Goal: Navigation & Orientation: Find specific page/section

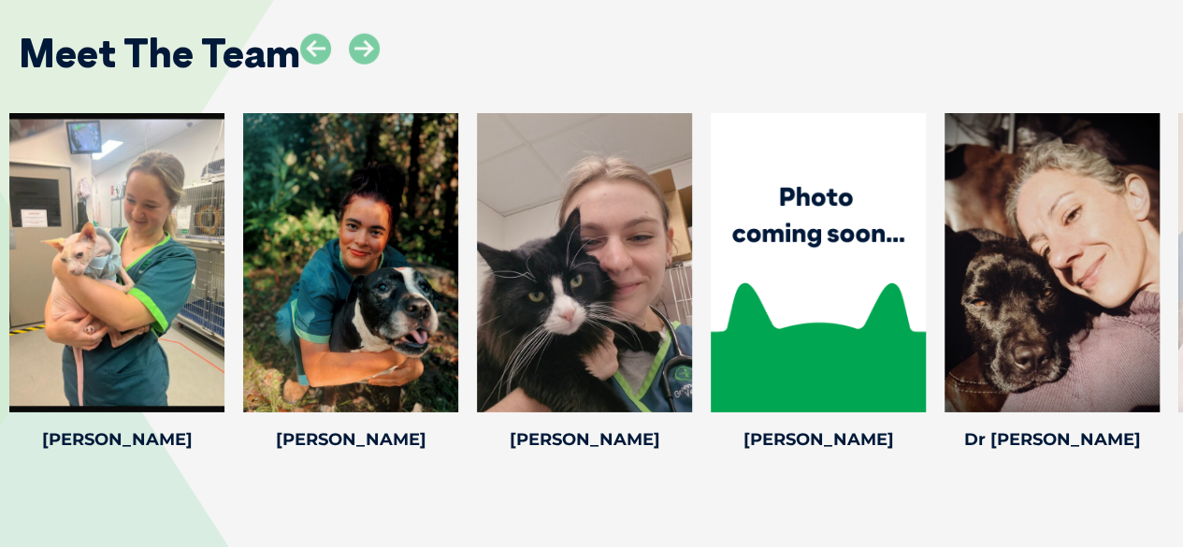
scroll to position [2787, 0]
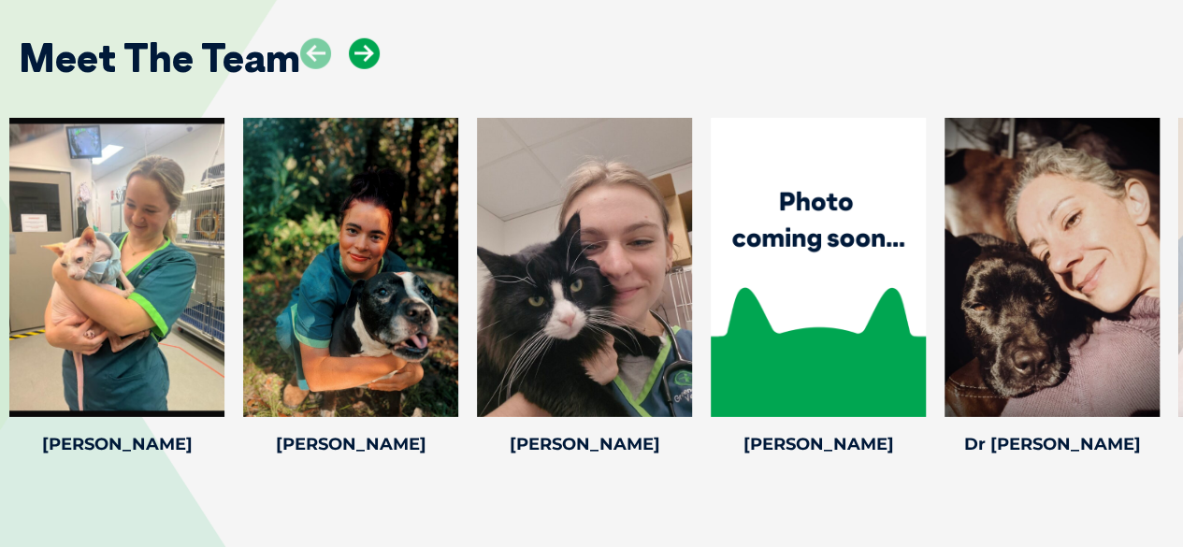
click at [370, 59] on icon at bounding box center [364, 53] width 31 height 31
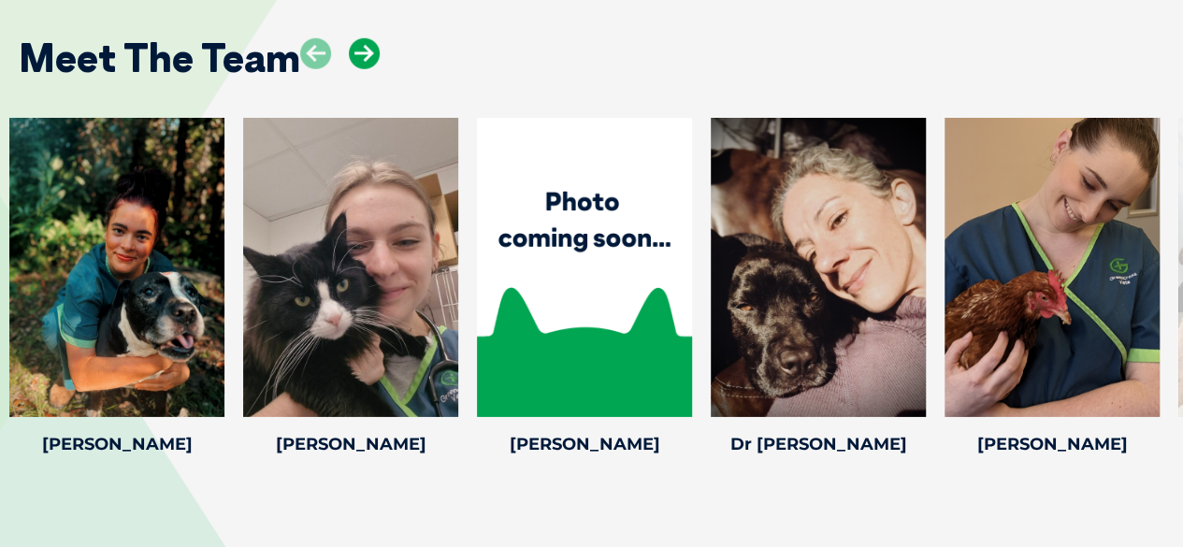
click at [370, 59] on icon at bounding box center [364, 53] width 31 height 31
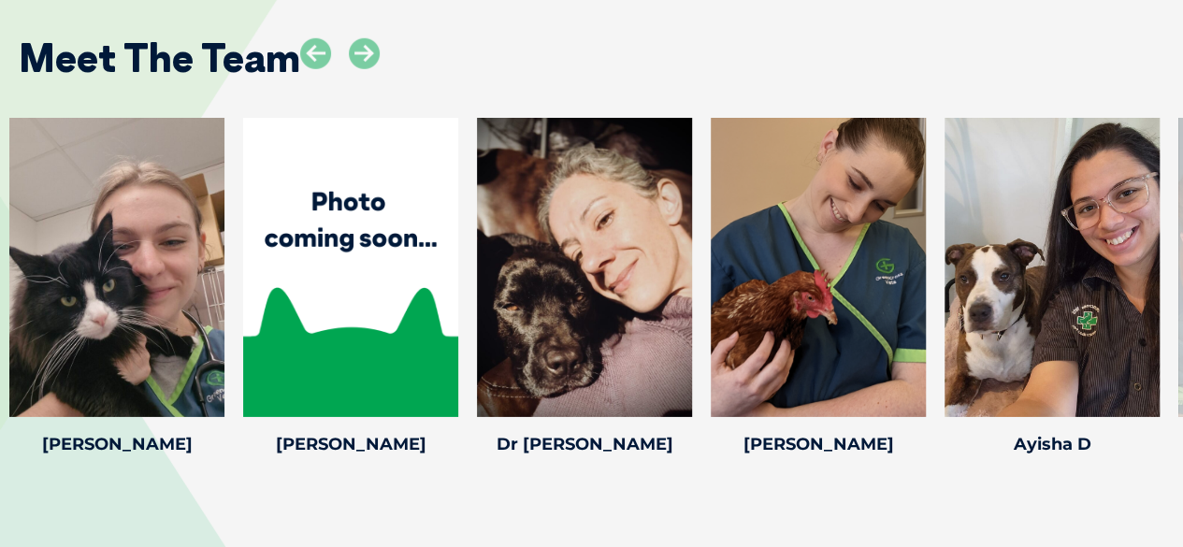
click at [531, 93] on div "Meet The Team" at bounding box center [591, 51] width 1183 height 95
click at [366, 53] on icon at bounding box center [364, 53] width 31 height 31
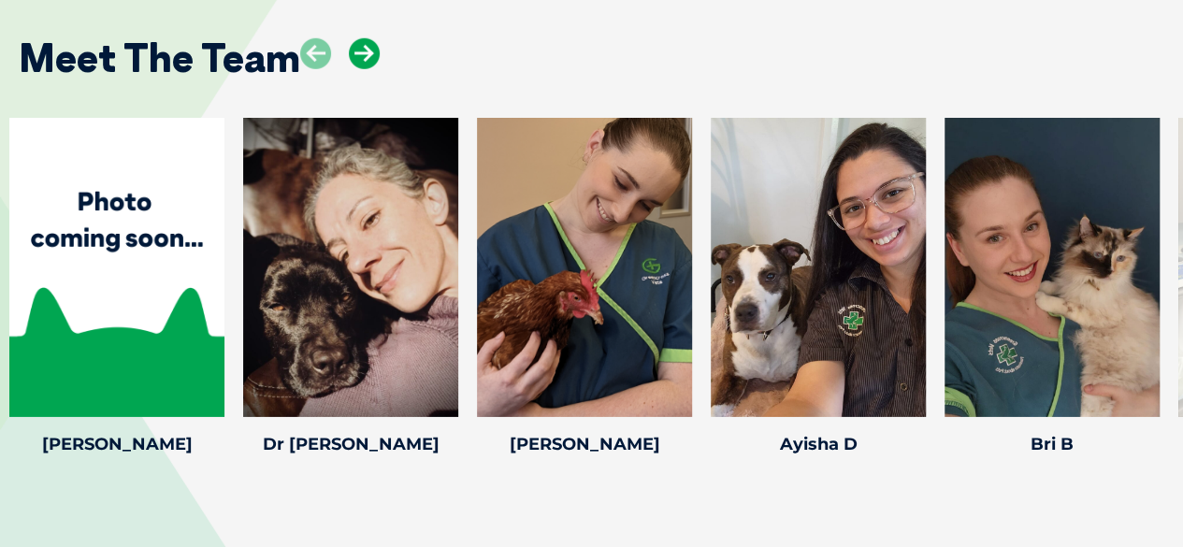
click at [366, 53] on icon at bounding box center [364, 53] width 31 height 31
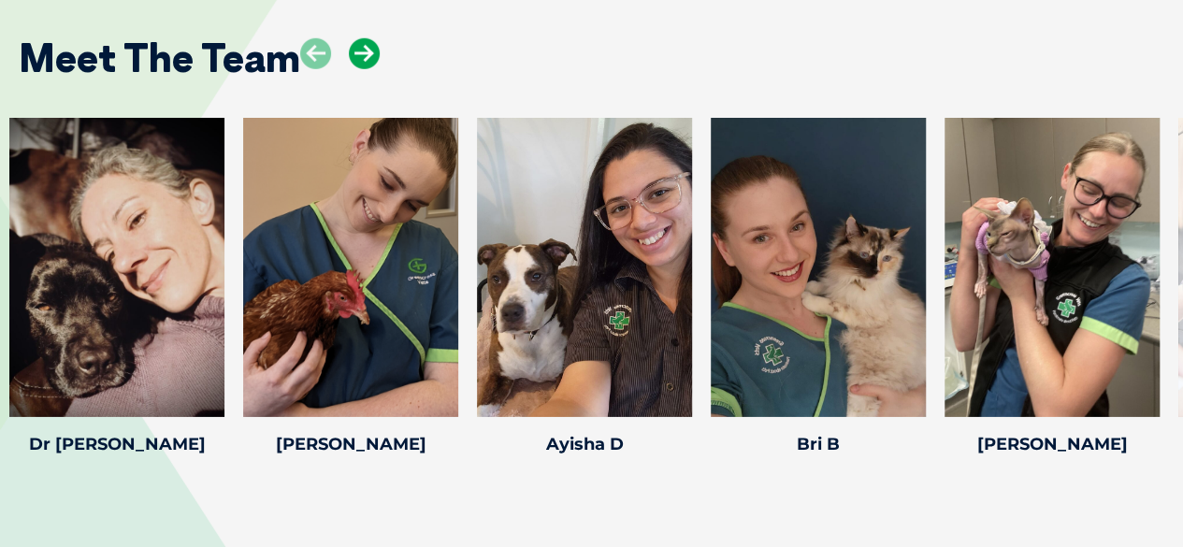
click at [366, 53] on icon at bounding box center [364, 53] width 31 height 31
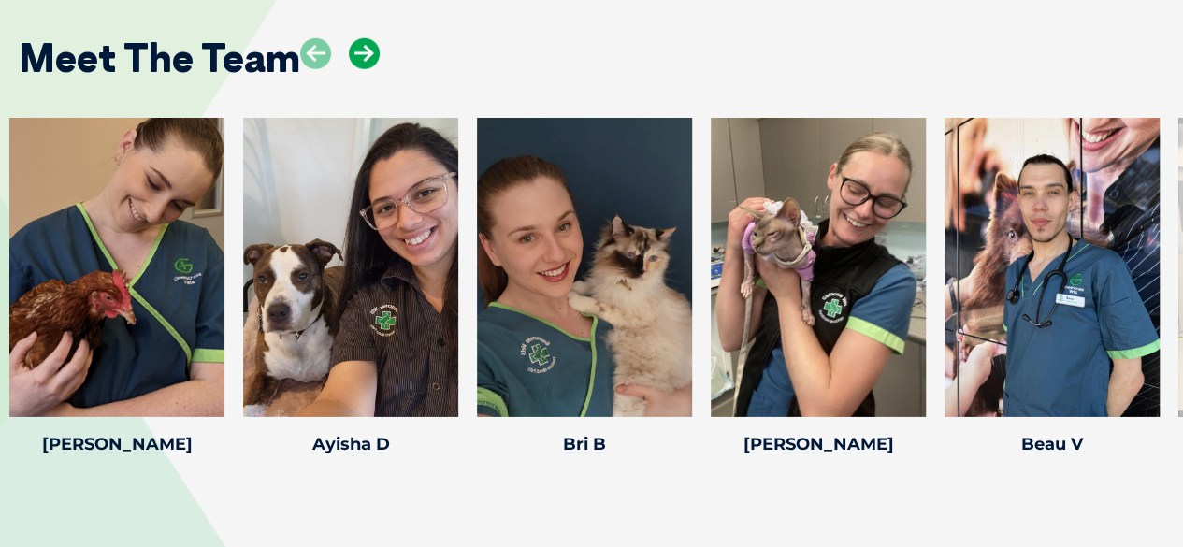
click at [366, 53] on icon at bounding box center [364, 53] width 31 height 31
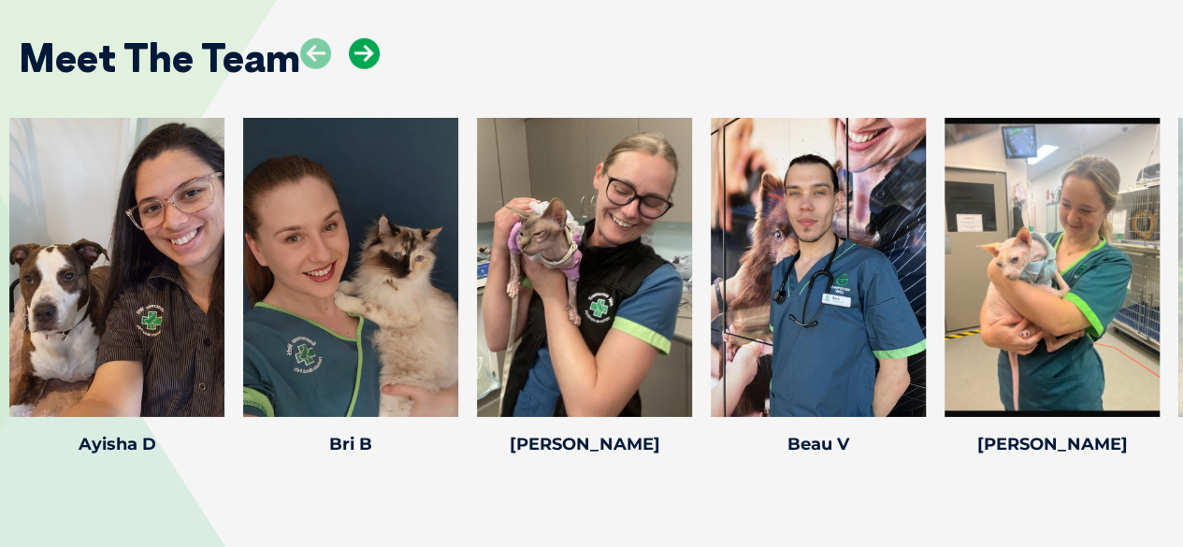
click at [366, 53] on icon at bounding box center [364, 53] width 31 height 31
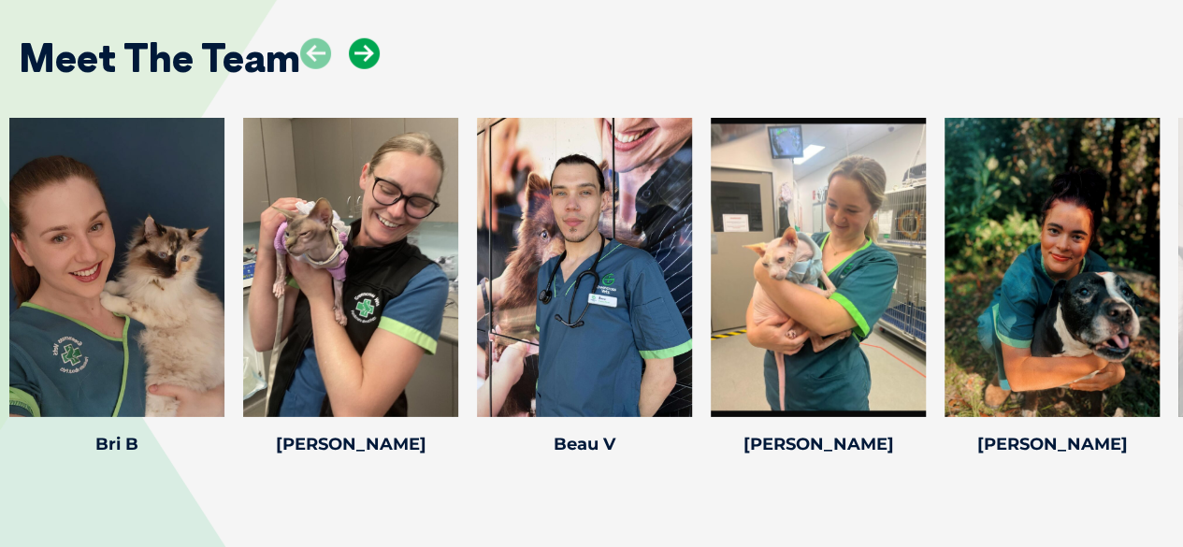
click at [366, 53] on icon at bounding box center [364, 53] width 31 height 31
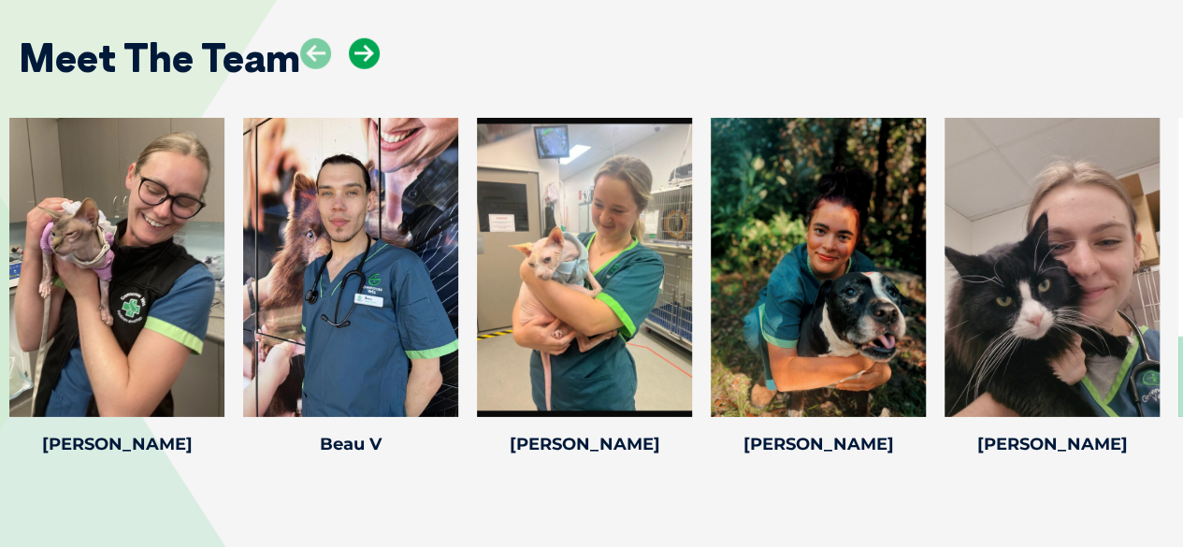
click at [366, 53] on icon at bounding box center [364, 53] width 31 height 31
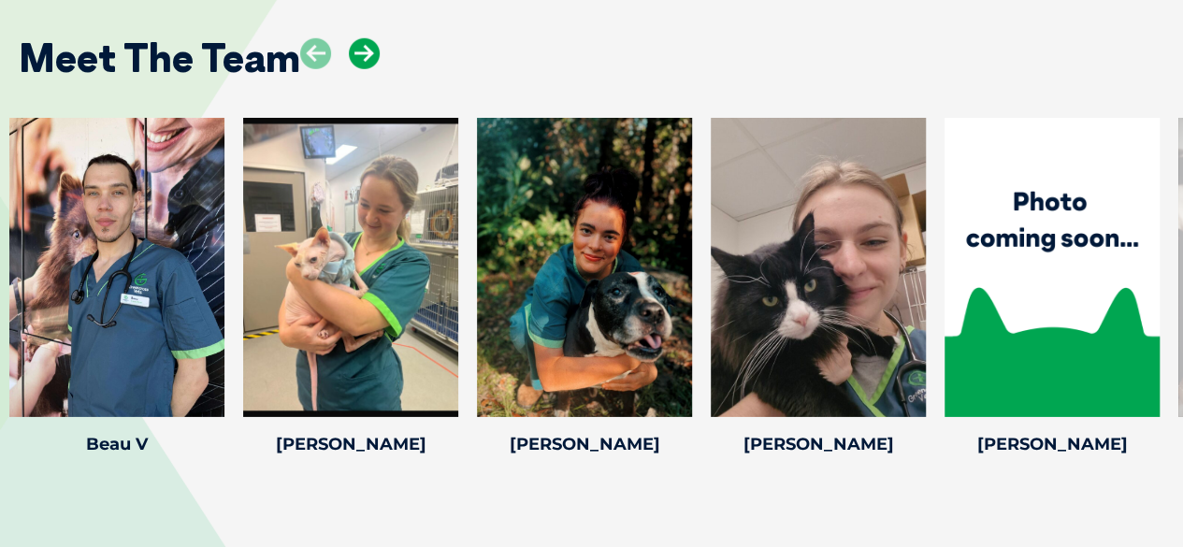
click at [366, 53] on icon at bounding box center [364, 53] width 31 height 31
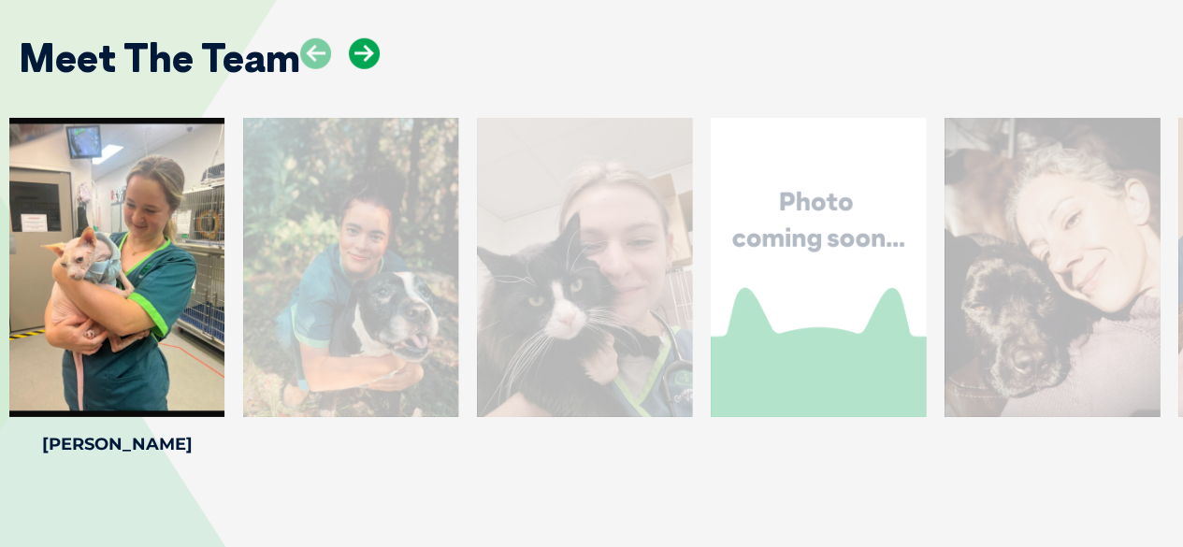
click at [366, 53] on icon at bounding box center [364, 53] width 31 height 31
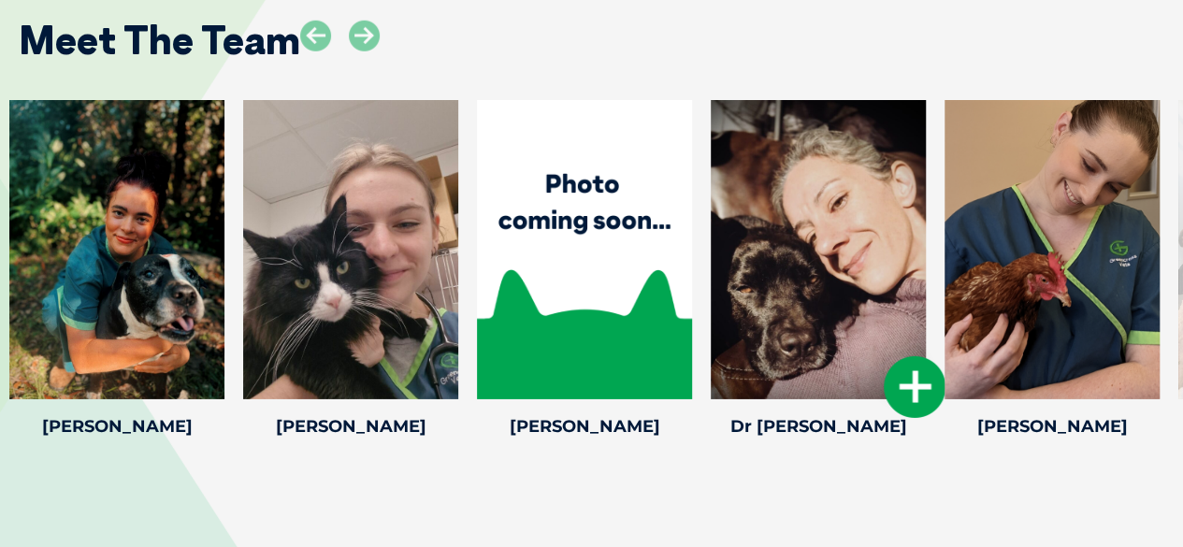
scroll to position [2804, 0]
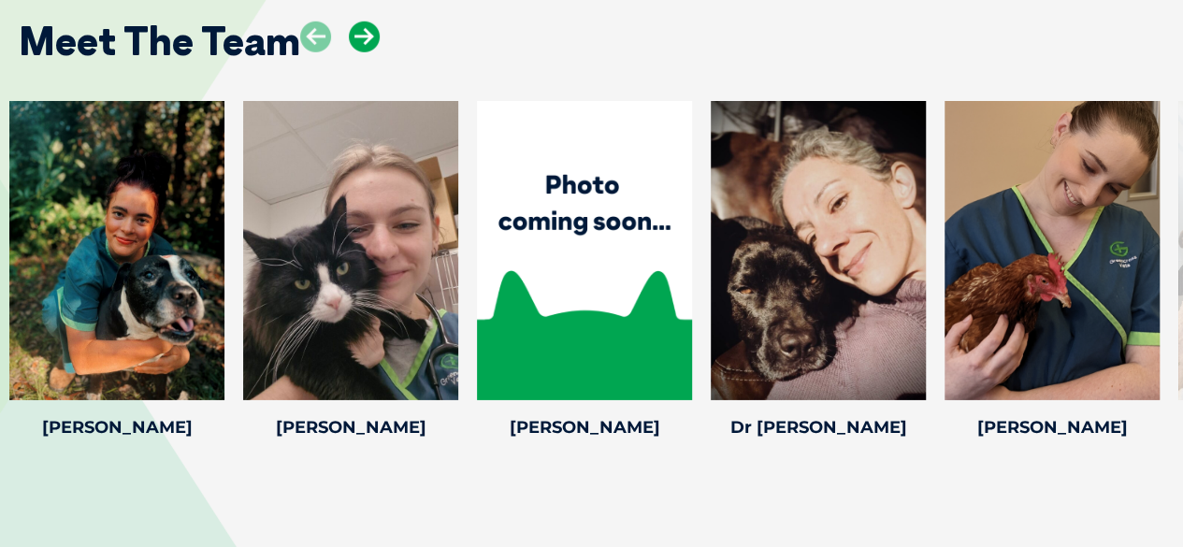
click at [351, 44] on icon at bounding box center [364, 37] width 31 height 31
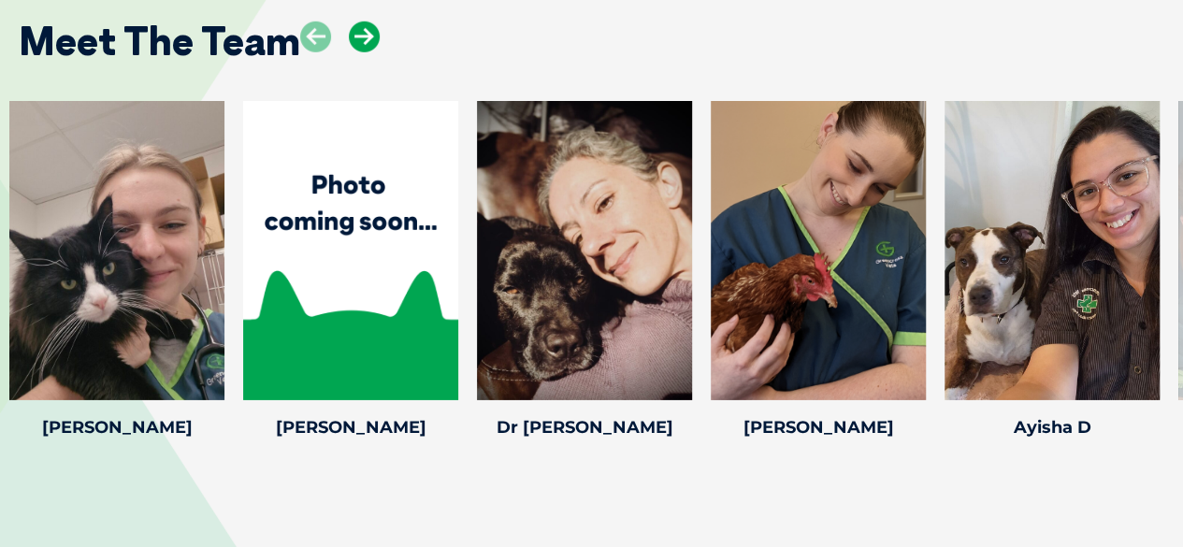
click at [351, 44] on icon at bounding box center [364, 37] width 31 height 31
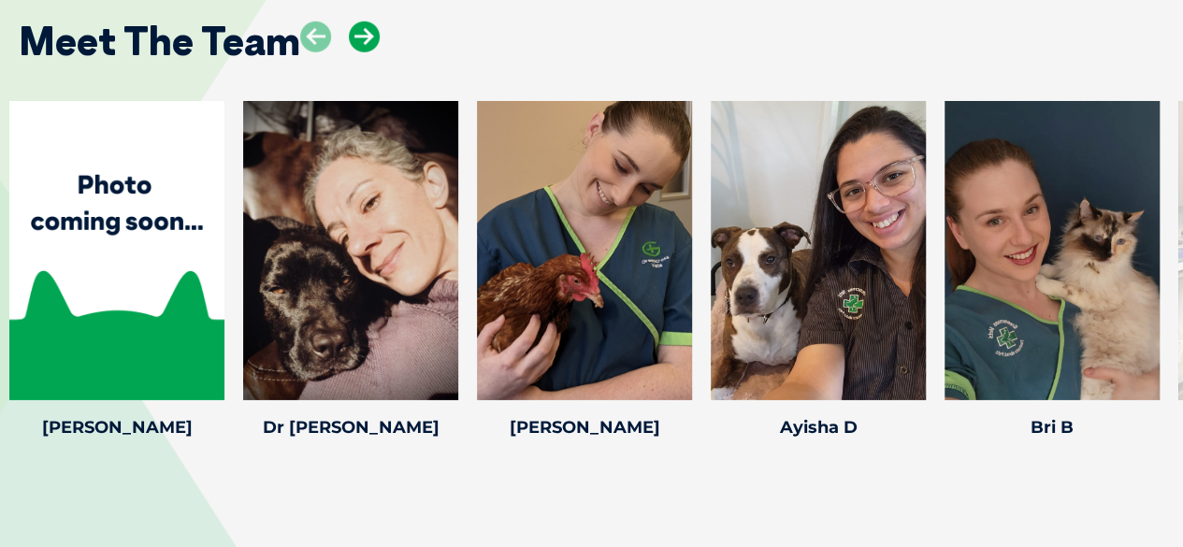
click at [351, 44] on icon at bounding box center [364, 37] width 31 height 31
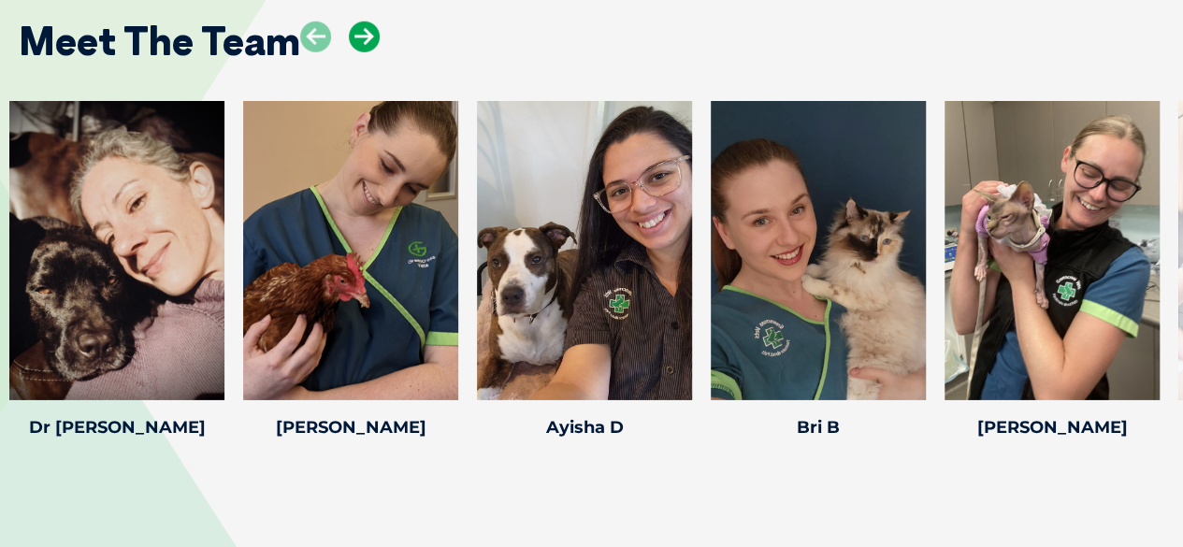
click at [351, 44] on icon at bounding box center [364, 37] width 31 height 31
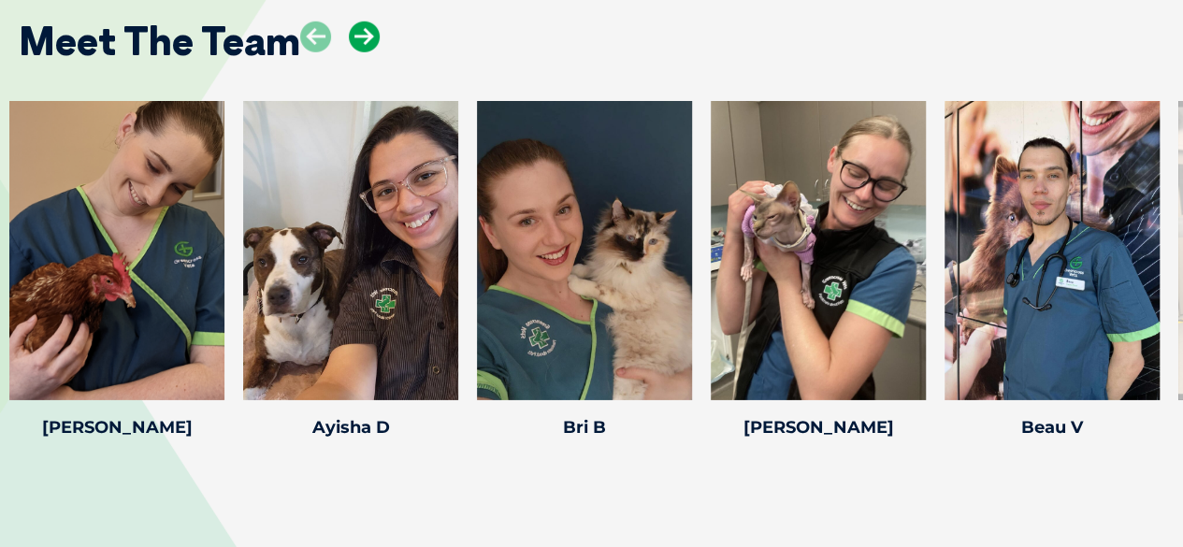
click at [350, 42] on icon at bounding box center [364, 37] width 31 height 31
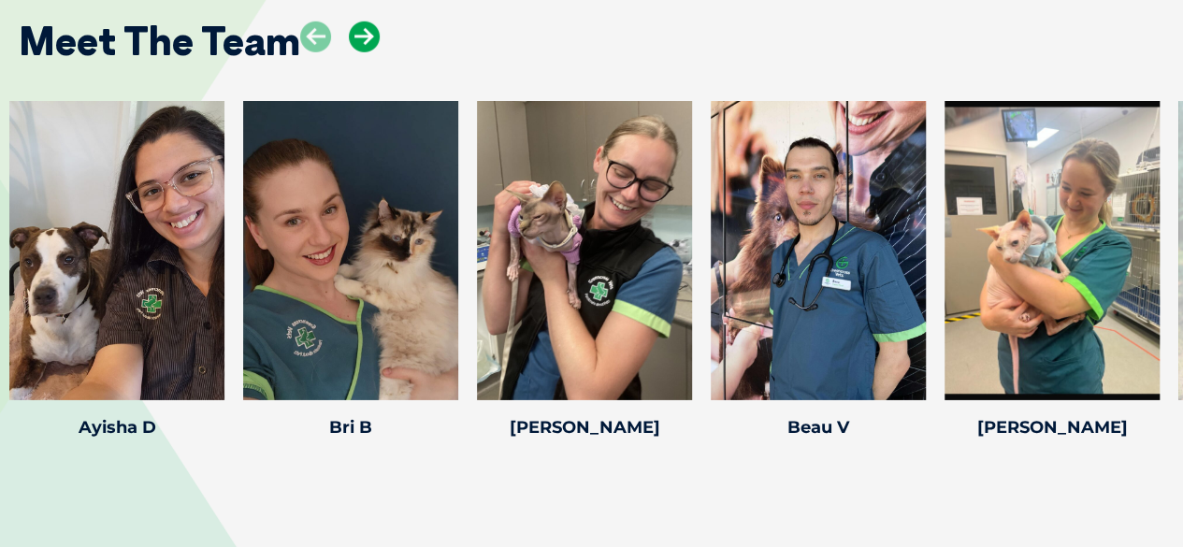
click at [350, 42] on icon at bounding box center [364, 37] width 31 height 31
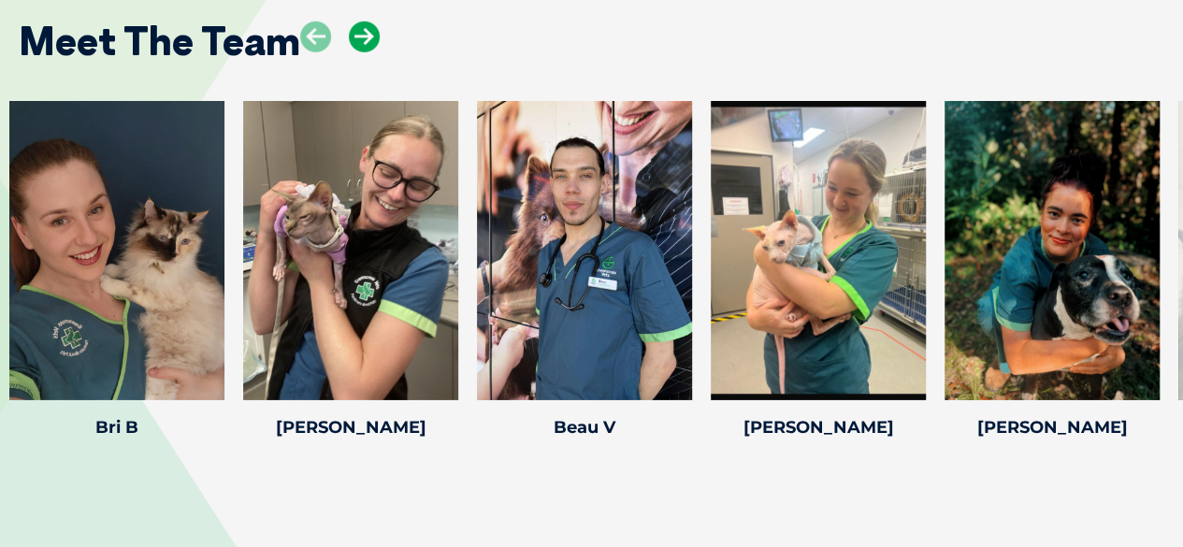
click at [362, 33] on icon at bounding box center [364, 37] width 31 height 31
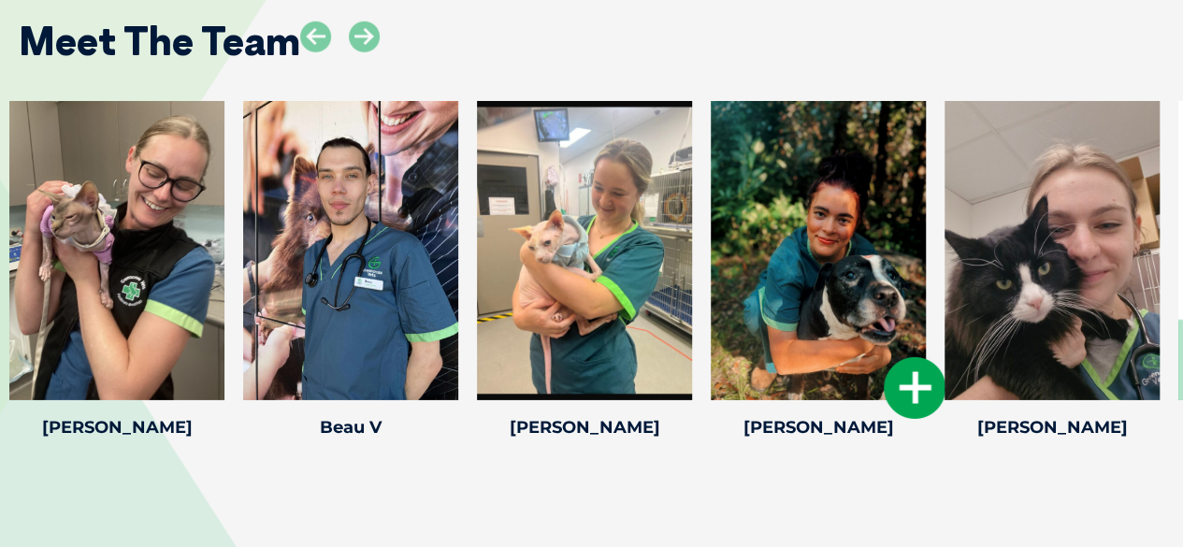
click at [833, 249] on div at bounding box center [818, 250] width 215 height 299
click at [911, 377] on icon at bounding box center [915, 388] width 62 height 62
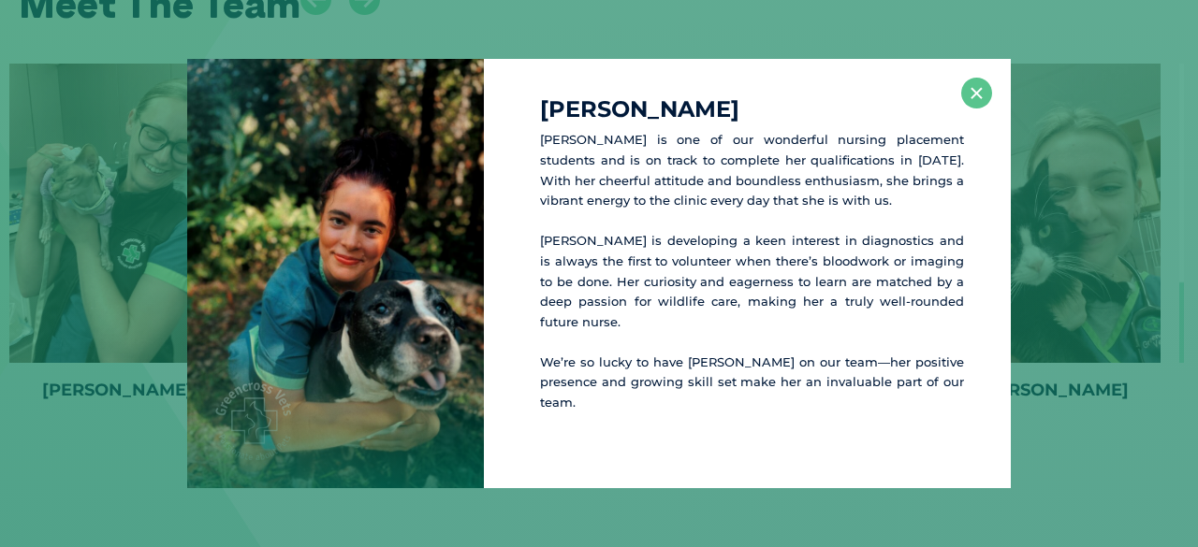
scroll to position [2842, 0]
click at [982, 109] on button "×" at bounding box center [976, 93] width 31 height 31
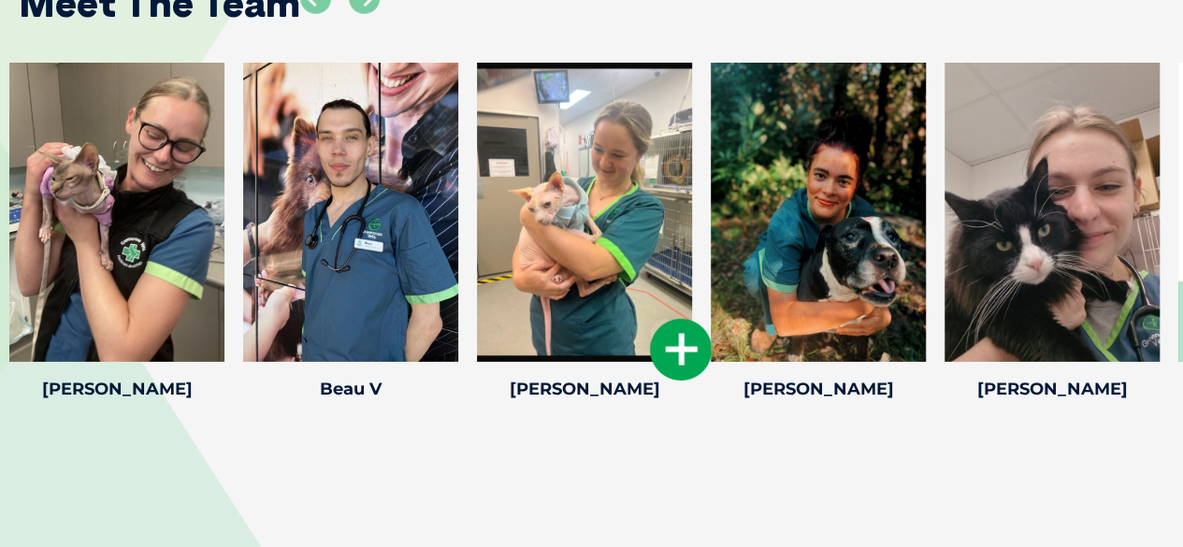
click at [638, 294] on div at bounding box center [584, 212] width 215 height 299
click at [670, 371] on icon at bounding box center [681, 350] width 62 height 62
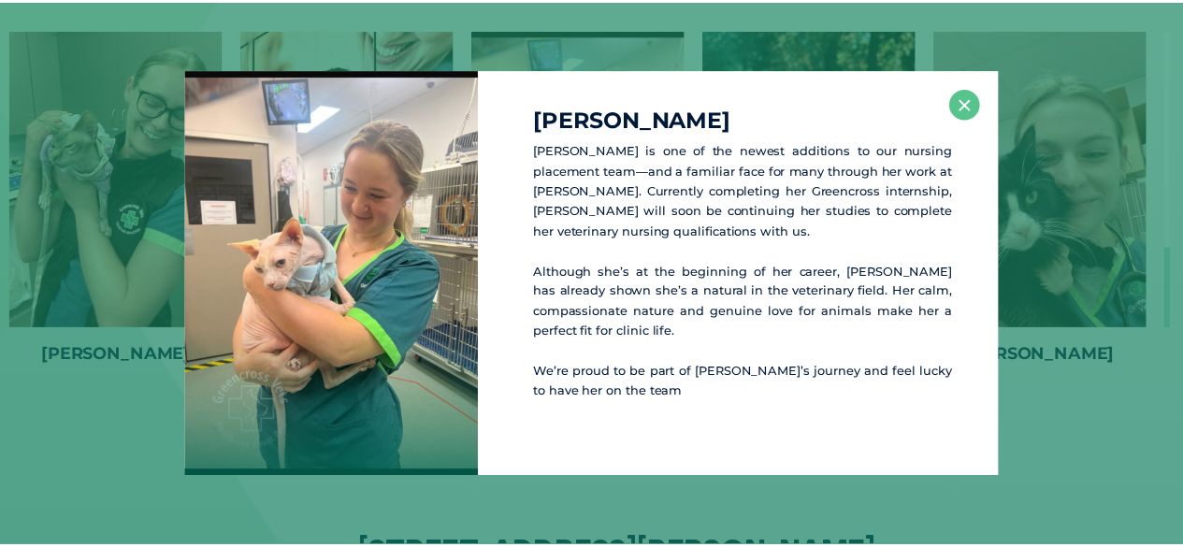
scroll to position [2878, 0]
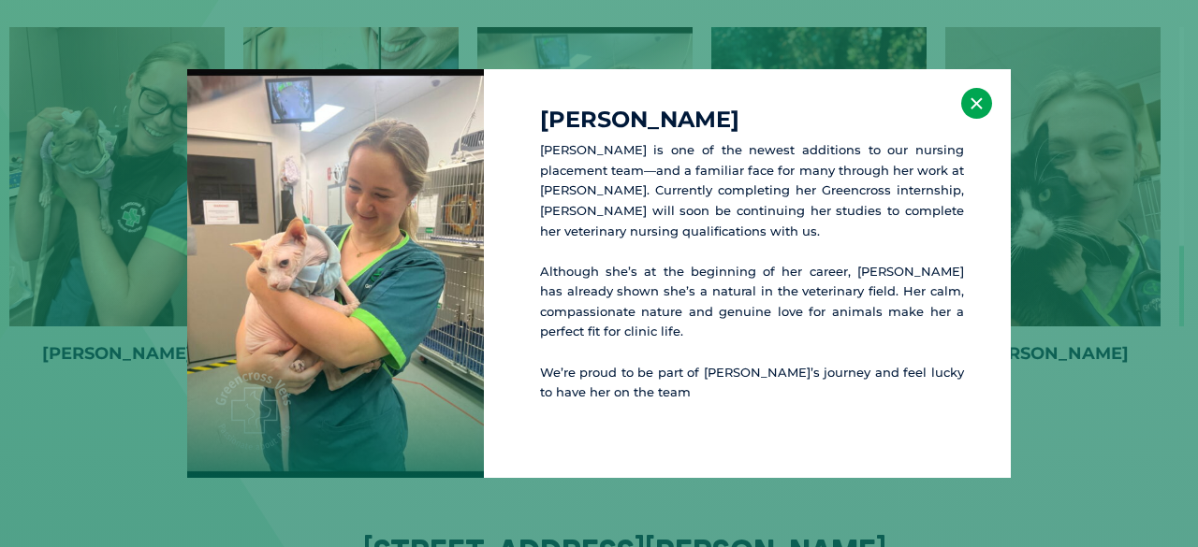
click at [977, 106] on button "×" at bounding box center [976, 103] width 31 height 31
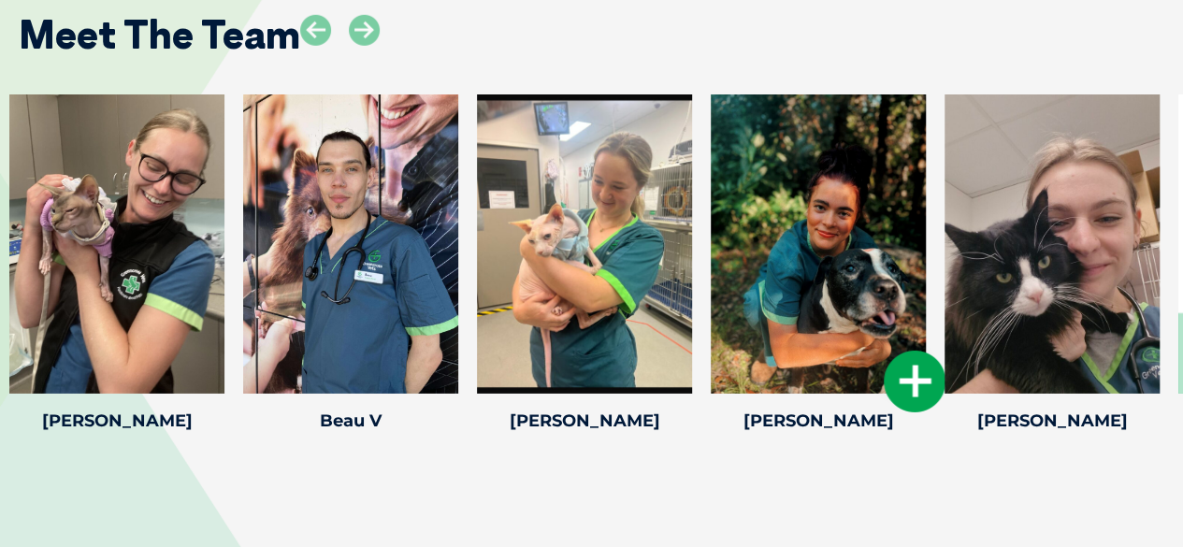
scroll to position [2810, 0]
click at [1057, 284] on div at bounding box center [1052, 243] width 215 height 299
click at [1140, 383] on icon at bounding box center [1149, 382] width 62 height 62
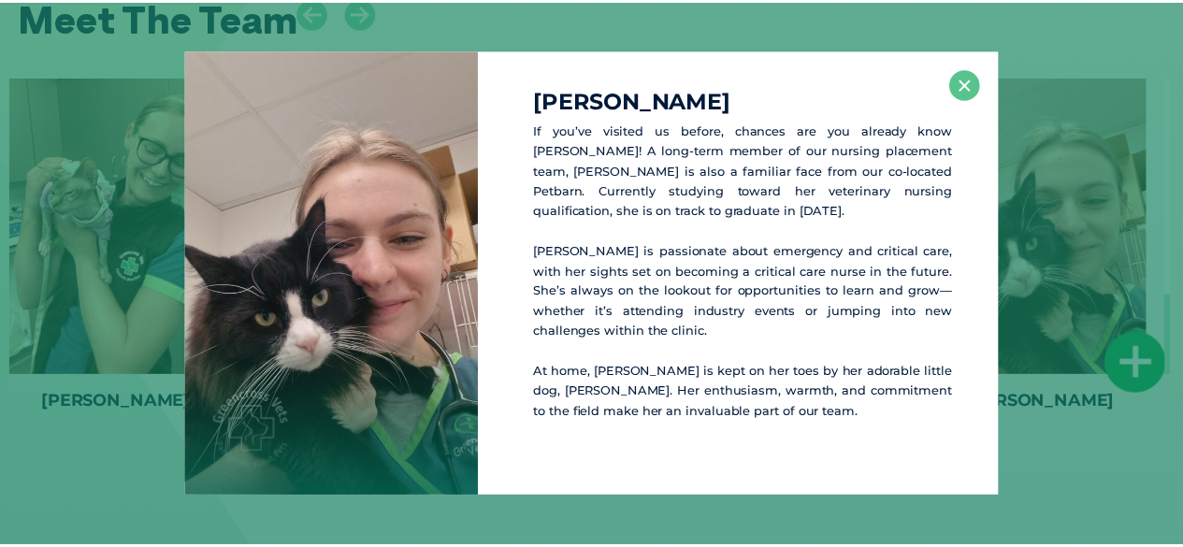
scroll to position [2829, 0]
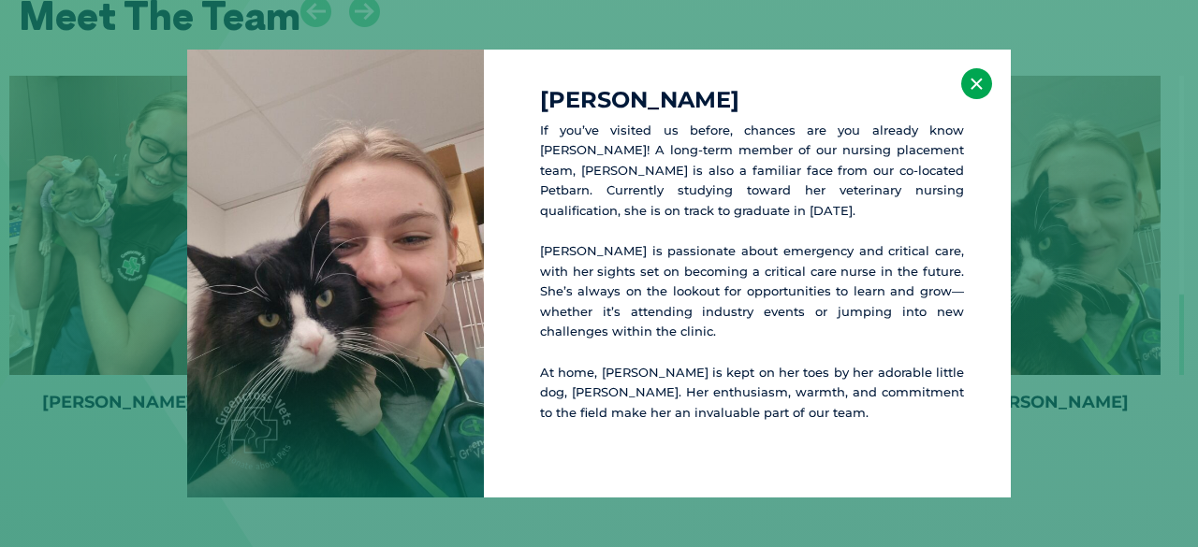
click at [982, 77] on button "×" at bounding box center [976, 83] width 31 height 31
